Goal: Check status: Check status

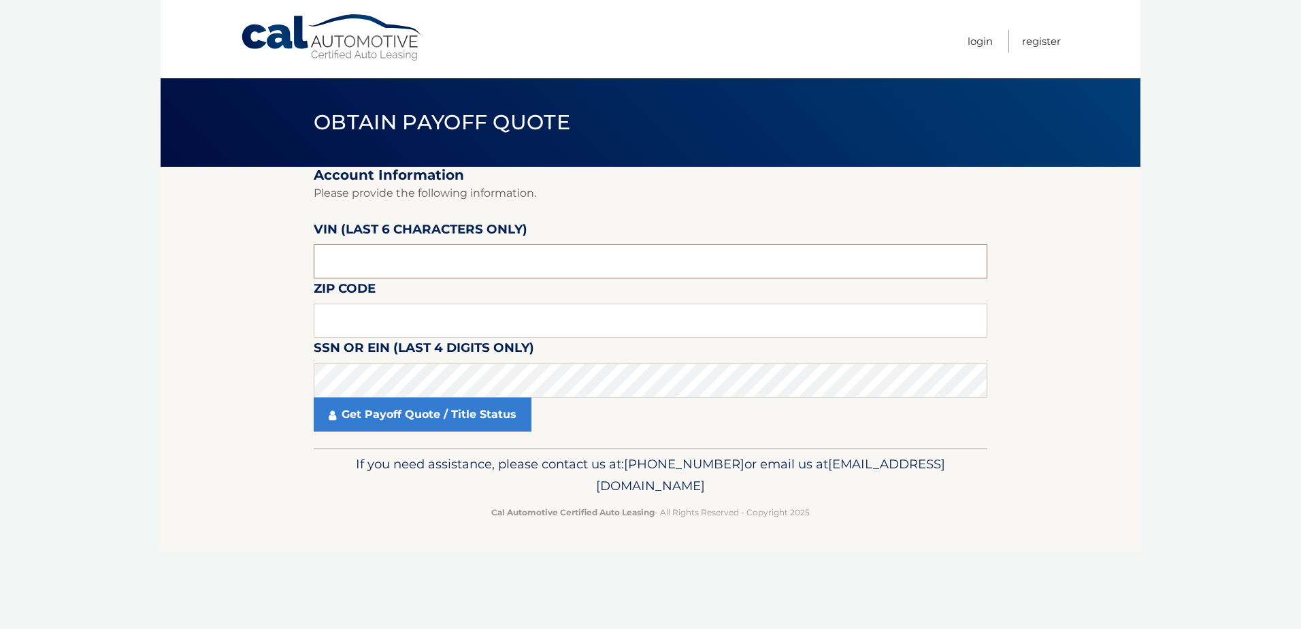
click at [345, 257] on input "text" at bounding box center [651, 261] width 674 height 34
type input "154545"
click at [334, 329] on input "text" at bounding box center [651, 321] width 674 height 34
type input "33319"
click button "For Originating Dealer" at bounding box center [0, 0] width 0 height 0
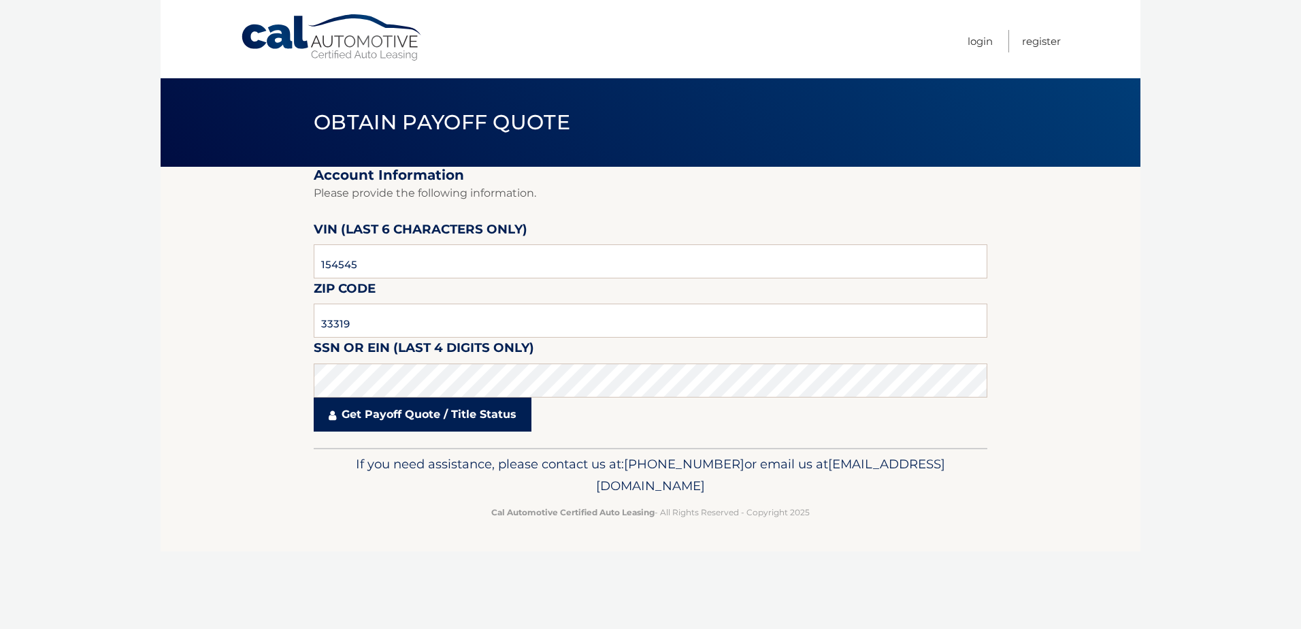
click at [432, 404] on link "Get Payoff Quote / Title Status" at bounding box center [423, 414] width 218 height 34
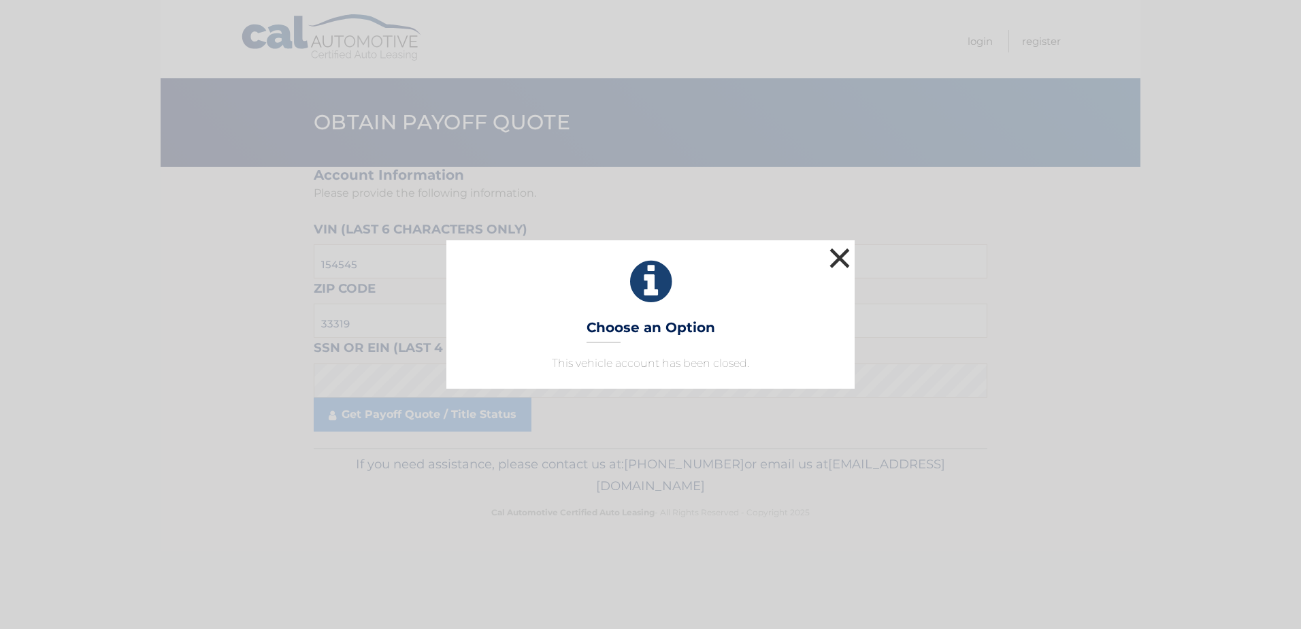
click at [842, 259] on button "×" at bounding box center [839, 257] width 27 height 27
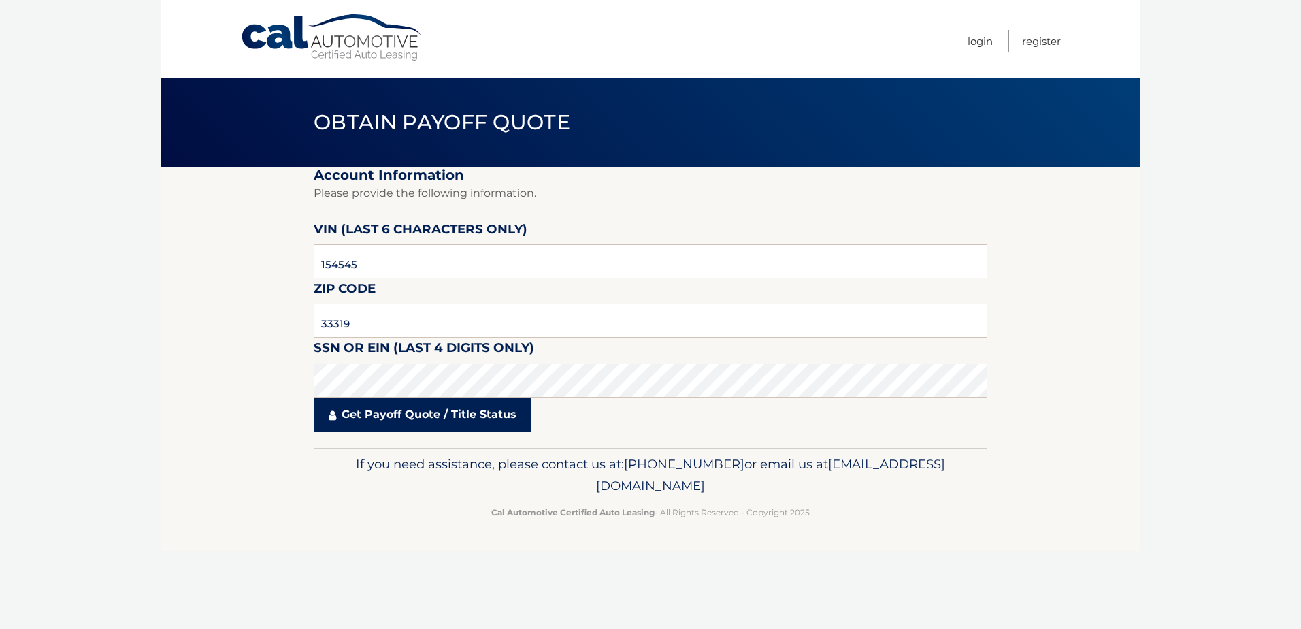
click at [488, 414] on link "Get Payoff Quote / Title Status" at bounding box center [423, 414] width 218 height 34
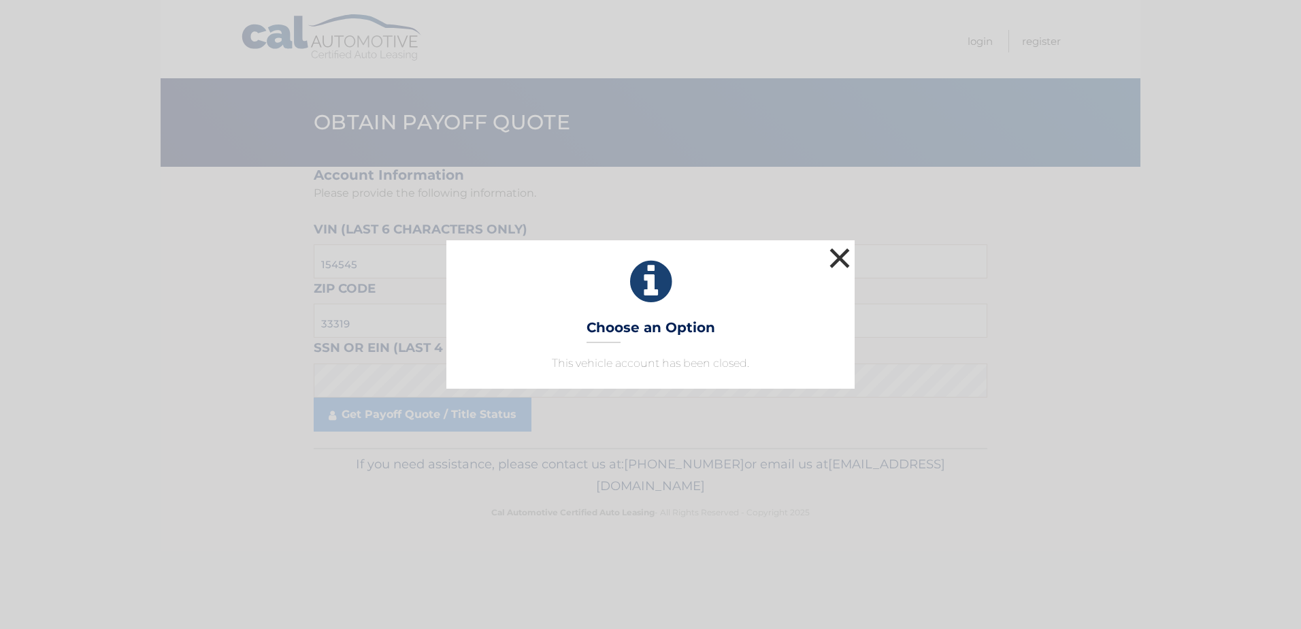
click at [840, 255] on button "×" at bounding box center [839, 257] width 27 height 27
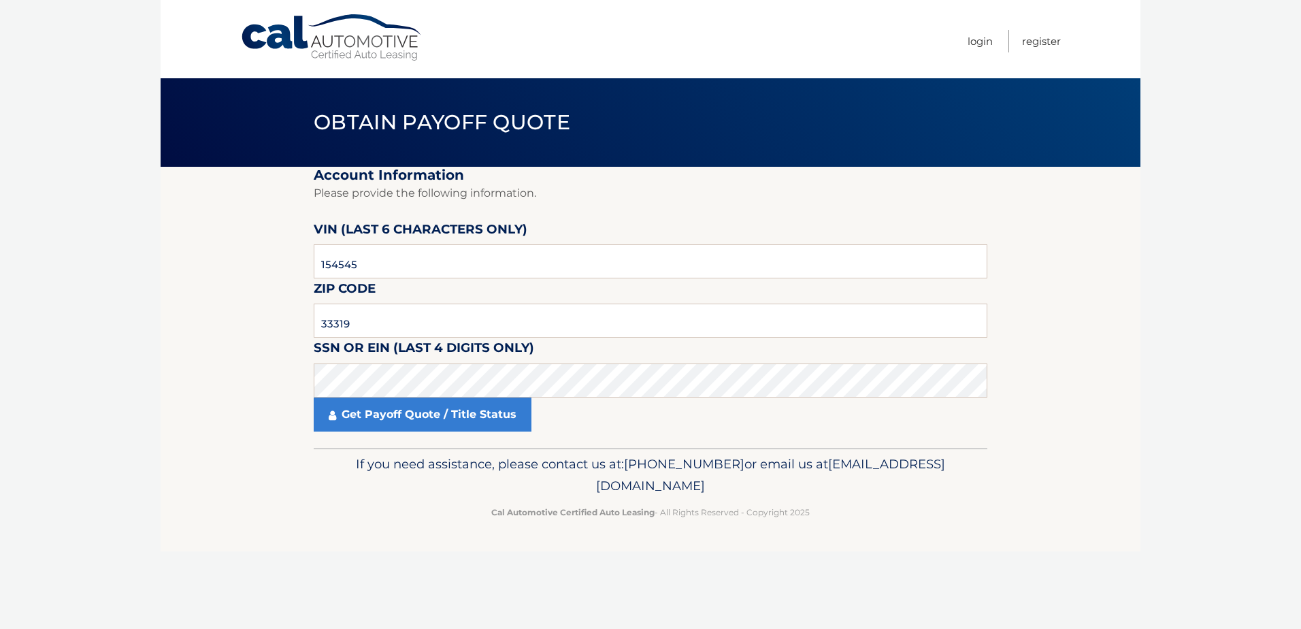
click at [1236, 363] on body "Cal Automotive Menu Login Register Obtain Payoff Quote" at bounding box center [650, 314] width 1301 height 629
